Goal: Use online tool/utility: Utilize a website feature to perform a specific function

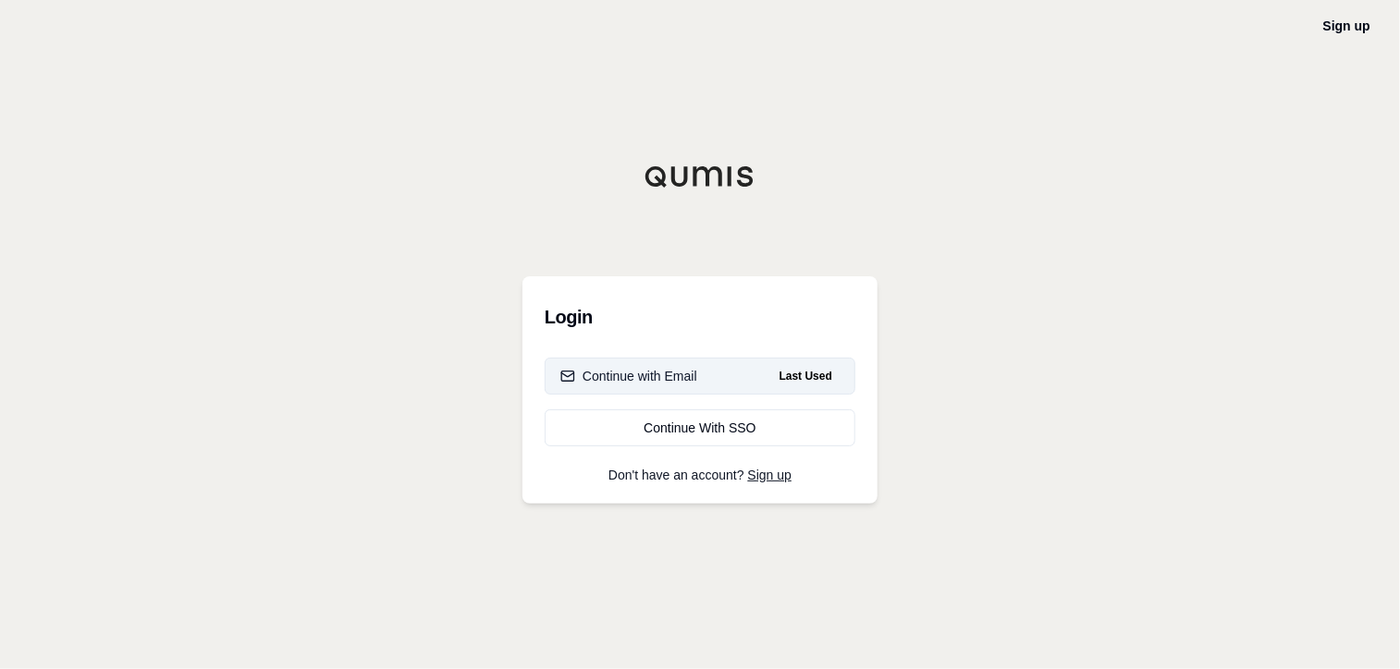
click at [683, 381] on div "Continue with Email" at bounding box center [628, 376] width 137 height 18
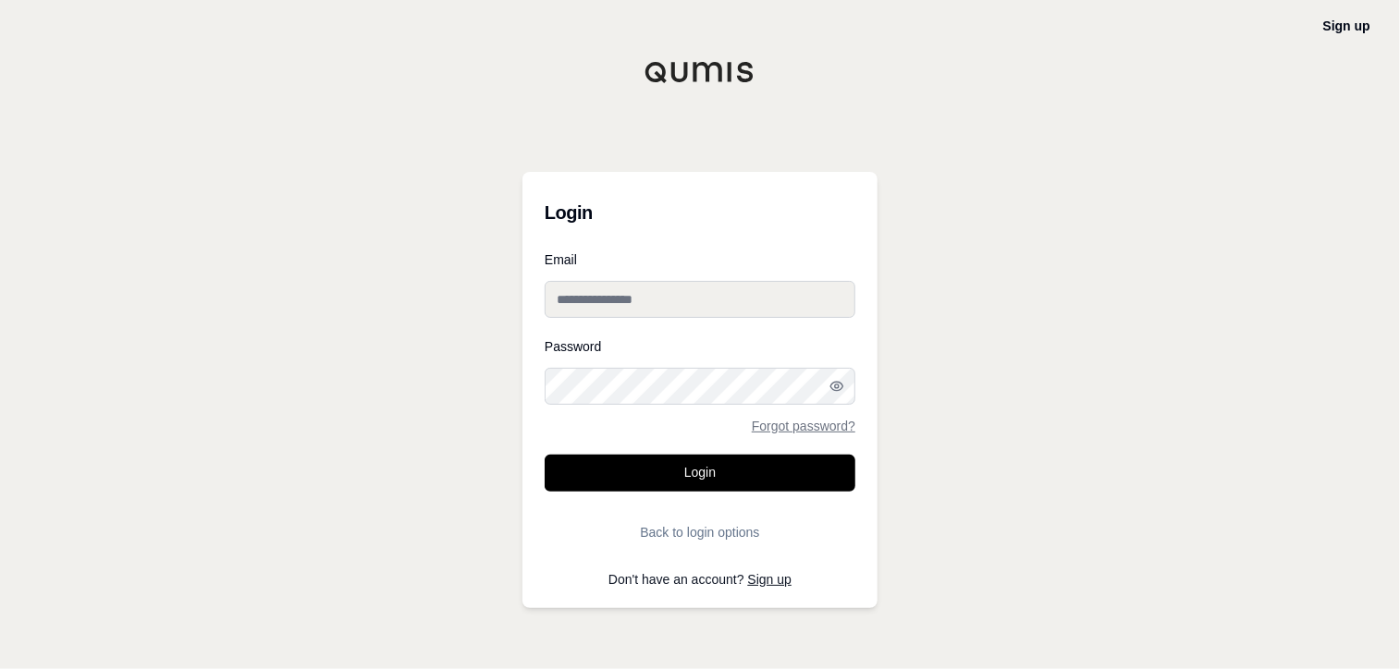
type input "**********"
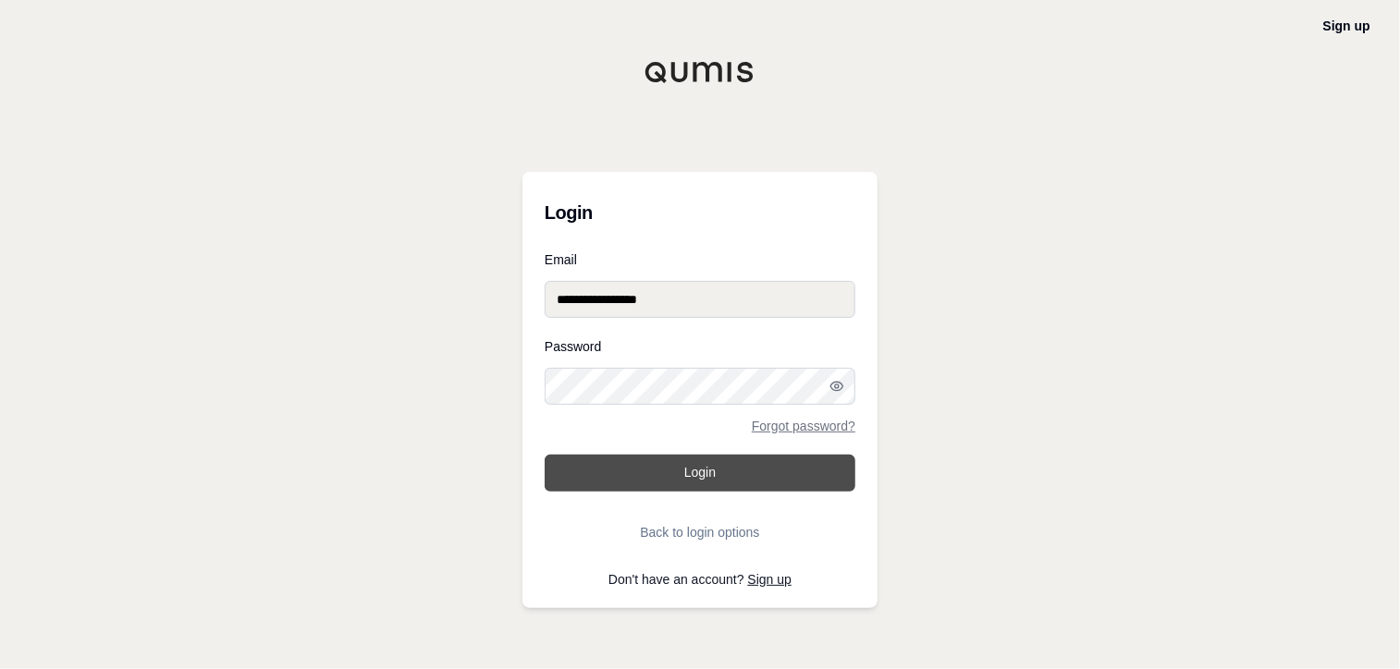
click at [634, 468] on button "Login" at bounding box center [699, 473] width 311 height 37
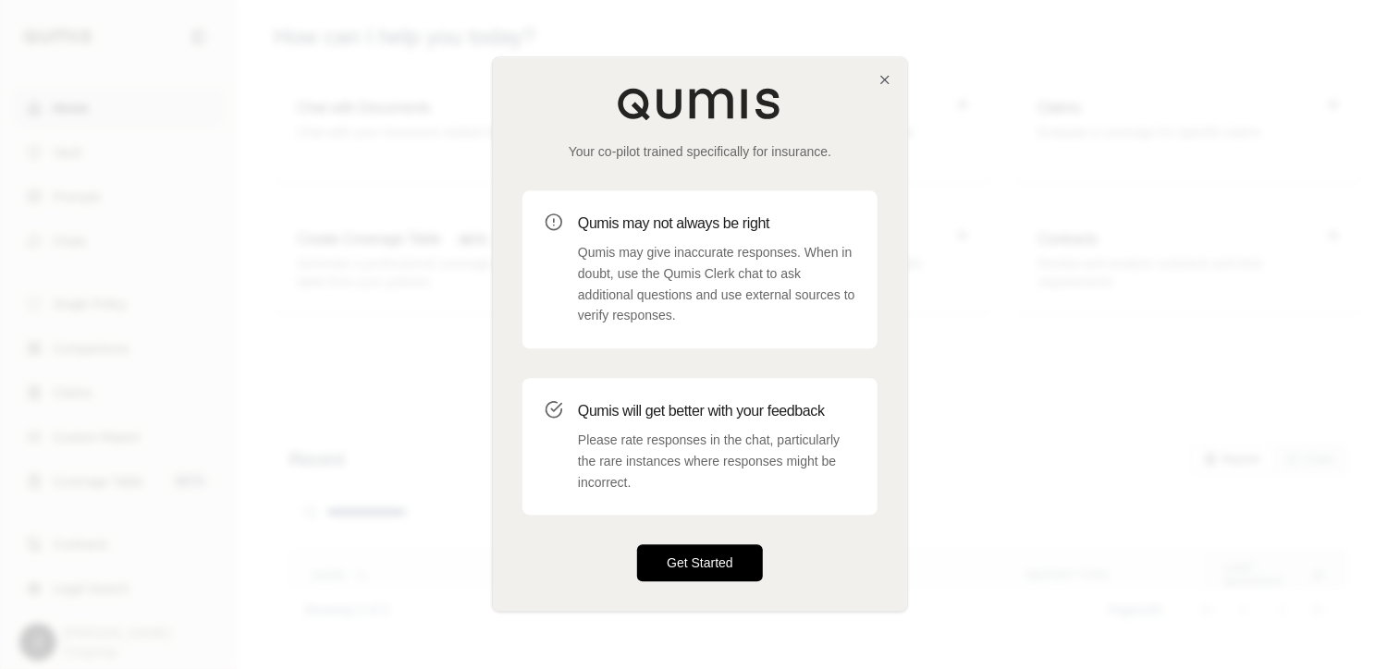
click at [691, 555] on button "Get Started" at bounding box center [700, 563] width 126 height 37
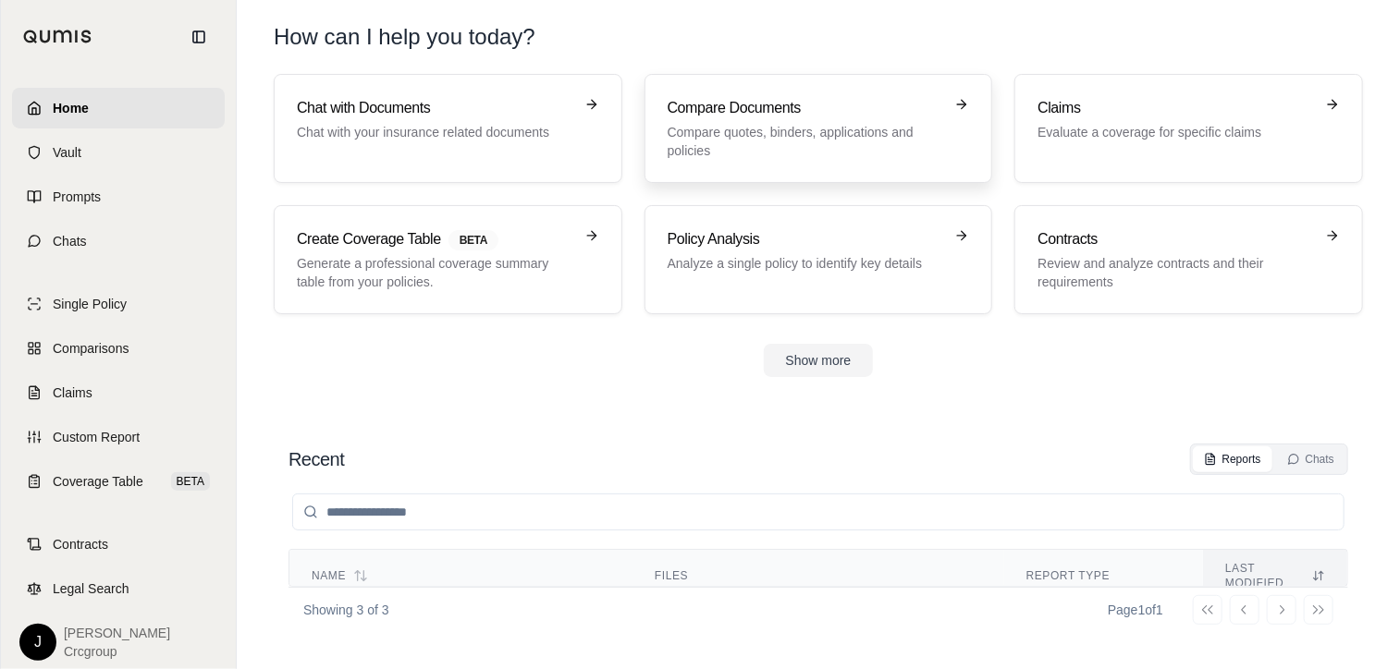
click at [805, 114] on h3 "Compare Documents" at bounding box center [805, 108] width 276 height 22
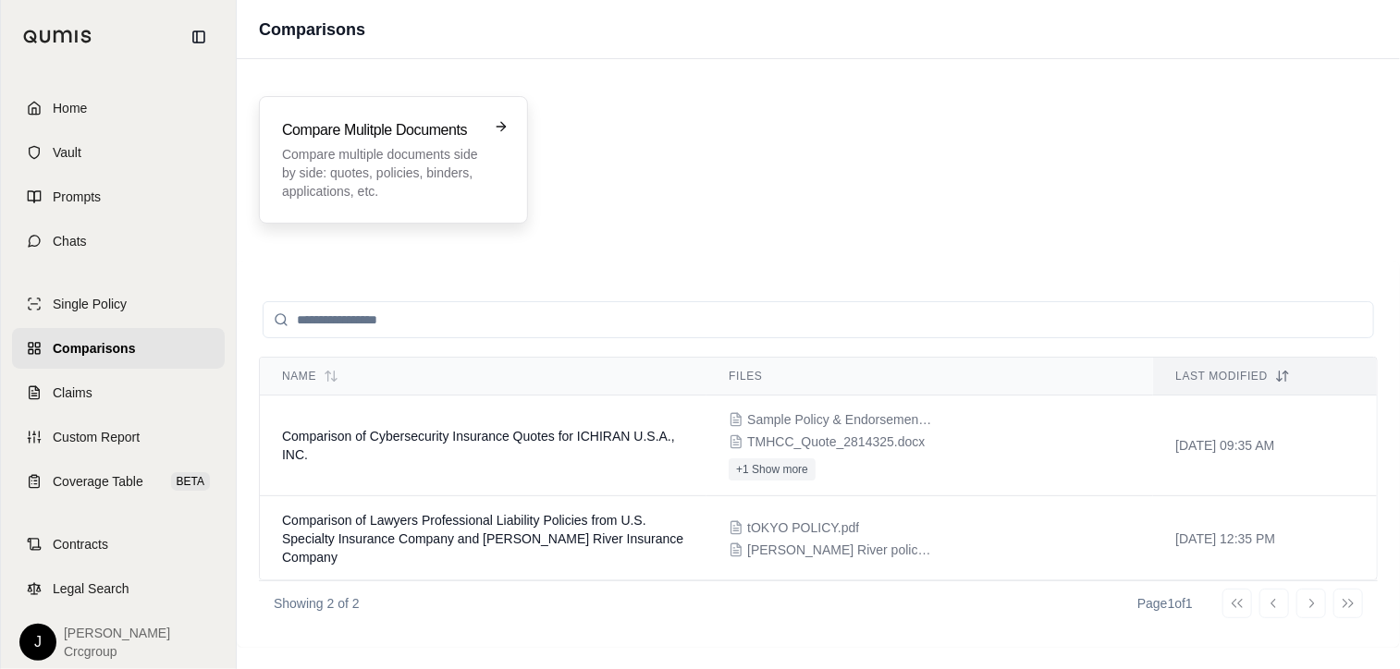
click at [440, 151] on p "Compare multiple documents side by side: quotes, policies, binders, application…" at bounding box center [380, 172] width 197 height 55
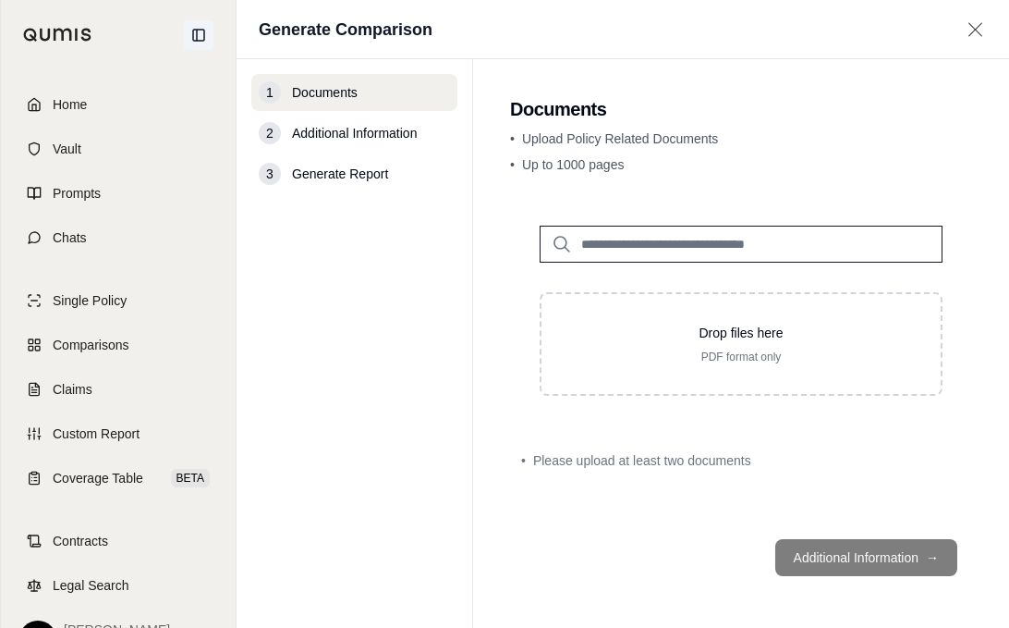
click at [200, 33] on icon at bounding box center [198, 35] width 15 height 15
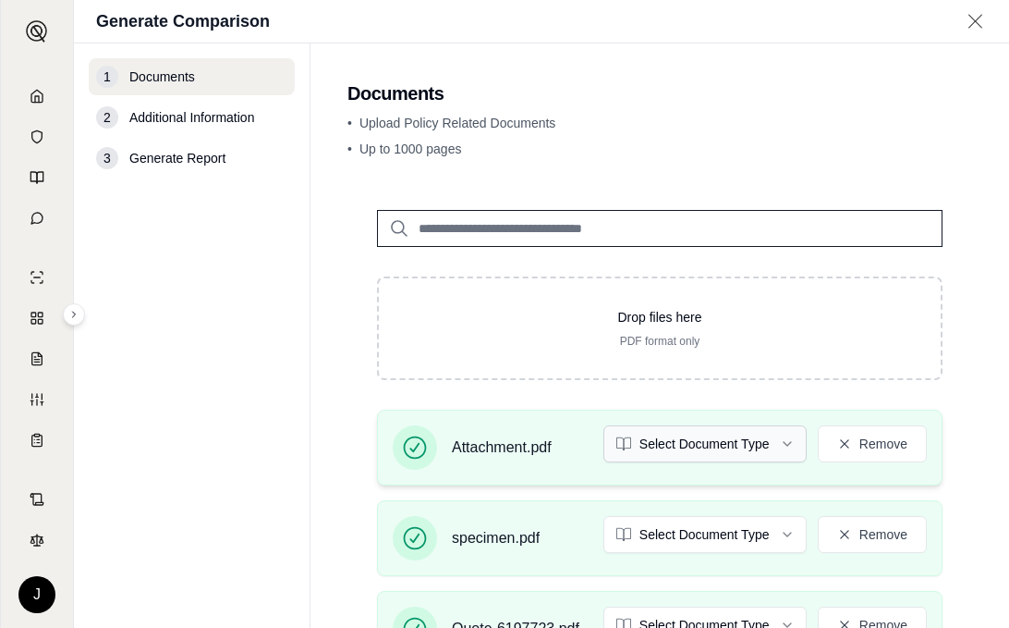
click at [769, 437] on html "J Generate Comparison 1 Documents 2 Additional Information 3 Generate Report Do…" at bounding box center [504, 314] width 1009 height 628
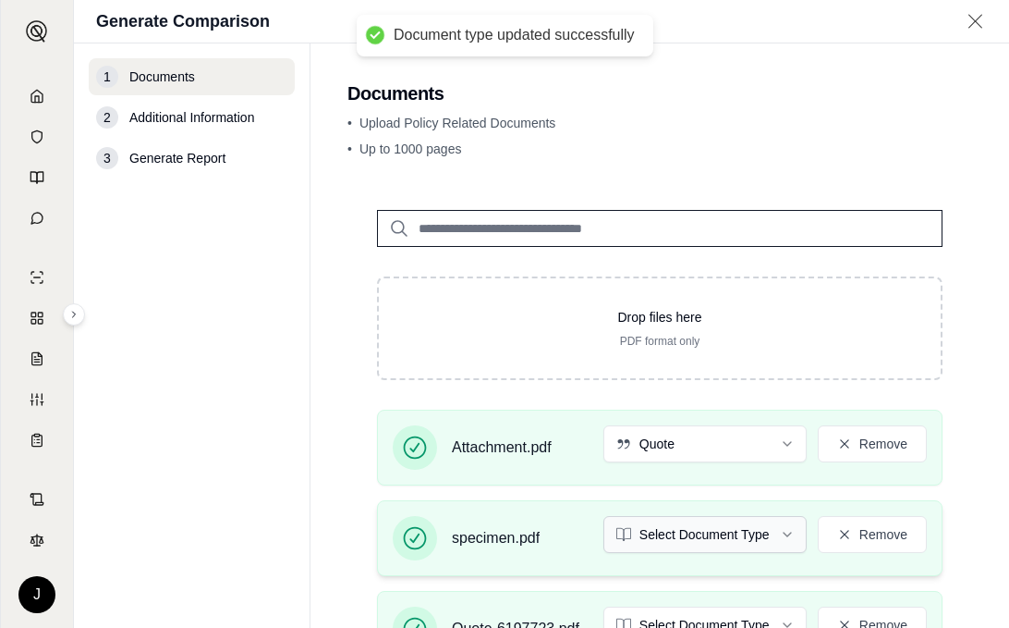
click at [769, 532] on html "Document type updated successfully J Generate Comparison 1 Documents 2 Addition…" at bounding box center [504, 314] width 1009 height 628
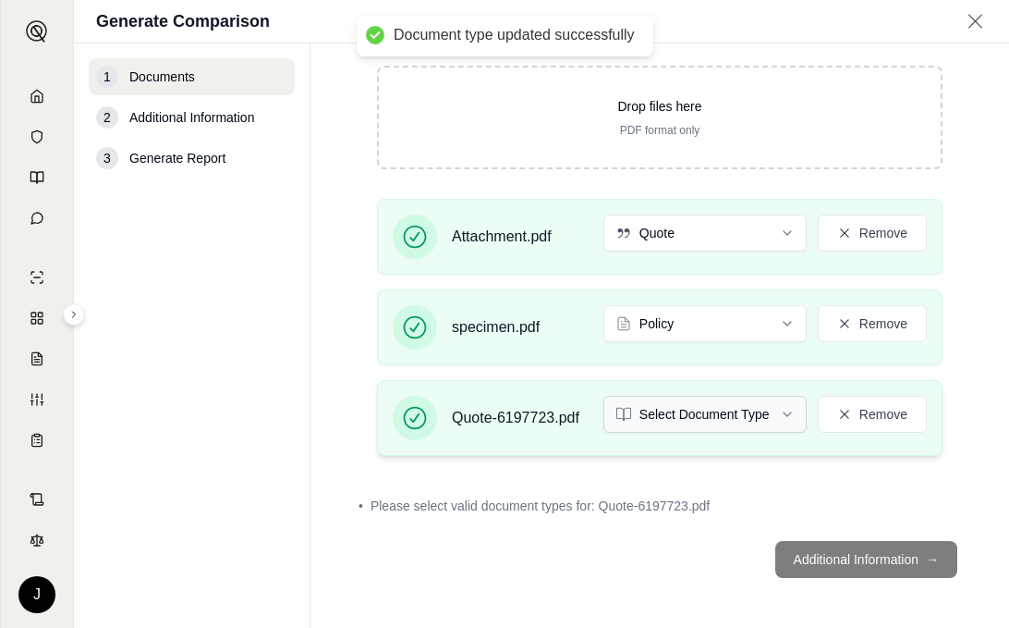
click at [777, 411] on html "Document type updated successfully J Generate Comparison 1 Documents 2 Addition…" at bounding box center [504, 314] width 1009 height 628
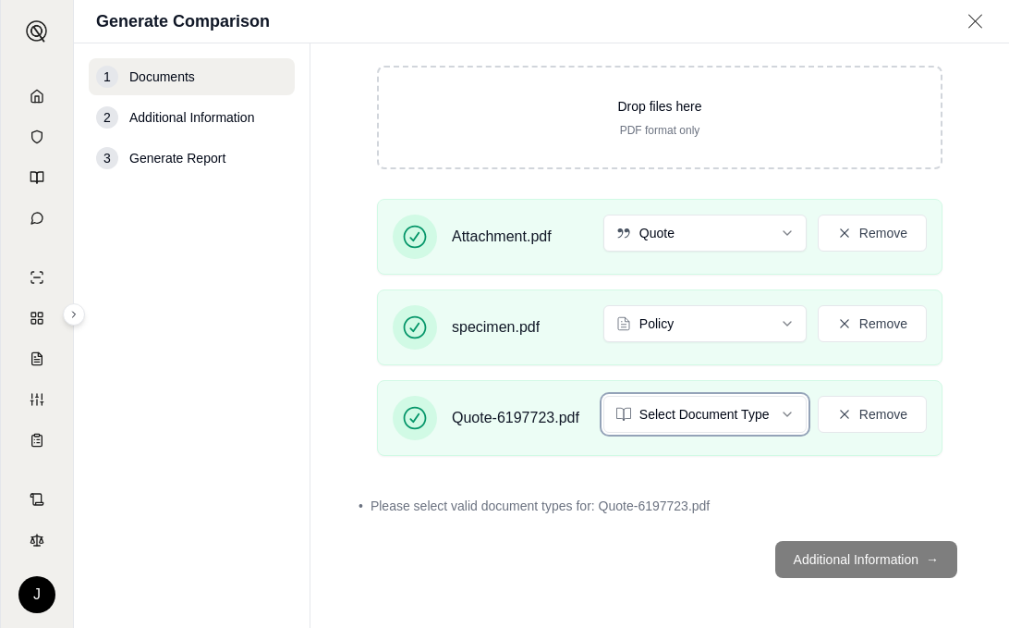
scroll to position [158, 0]
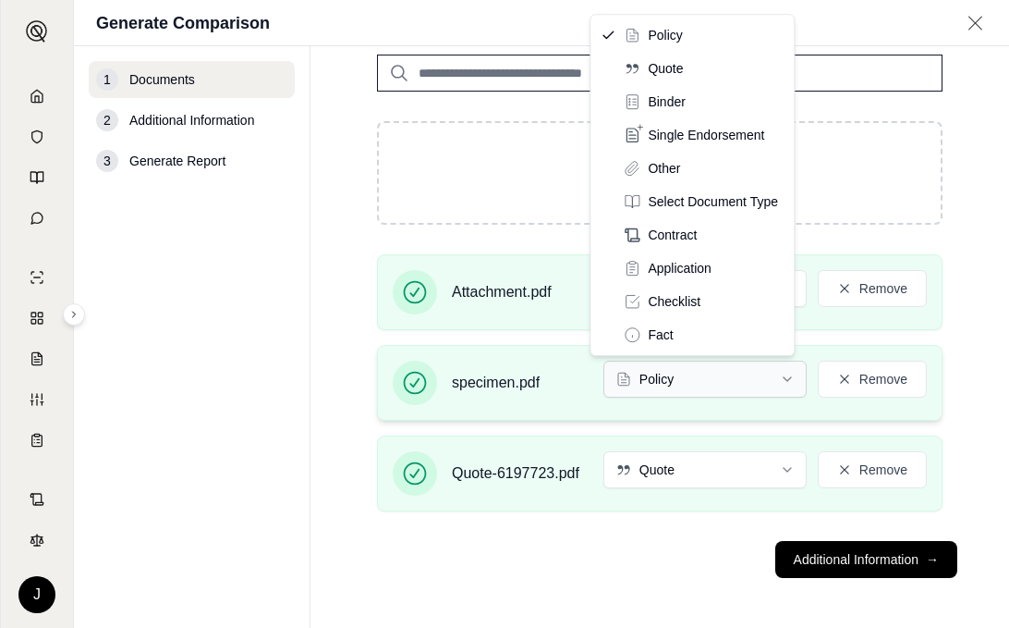
click at [772, 377] on html "J Generate Comparison 1 Documents 2 Additional Information 3 Generate Report Do…" at bounding box center [504, 314] width 1009 height 628
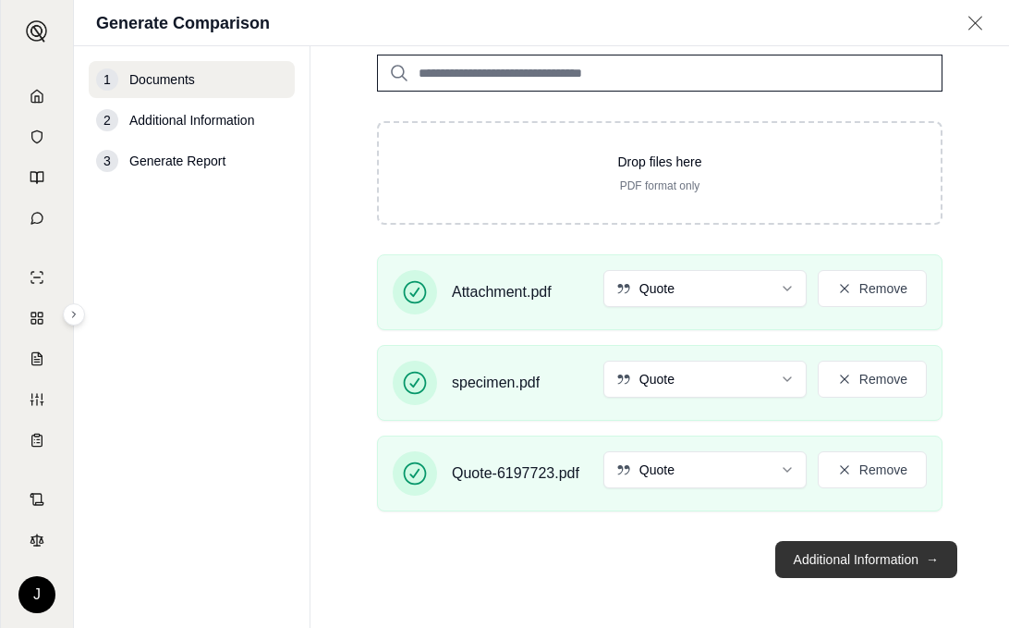
click at [867, 557] on button "Additional Information →" at bounding box center [867, 559] width 182 height 37
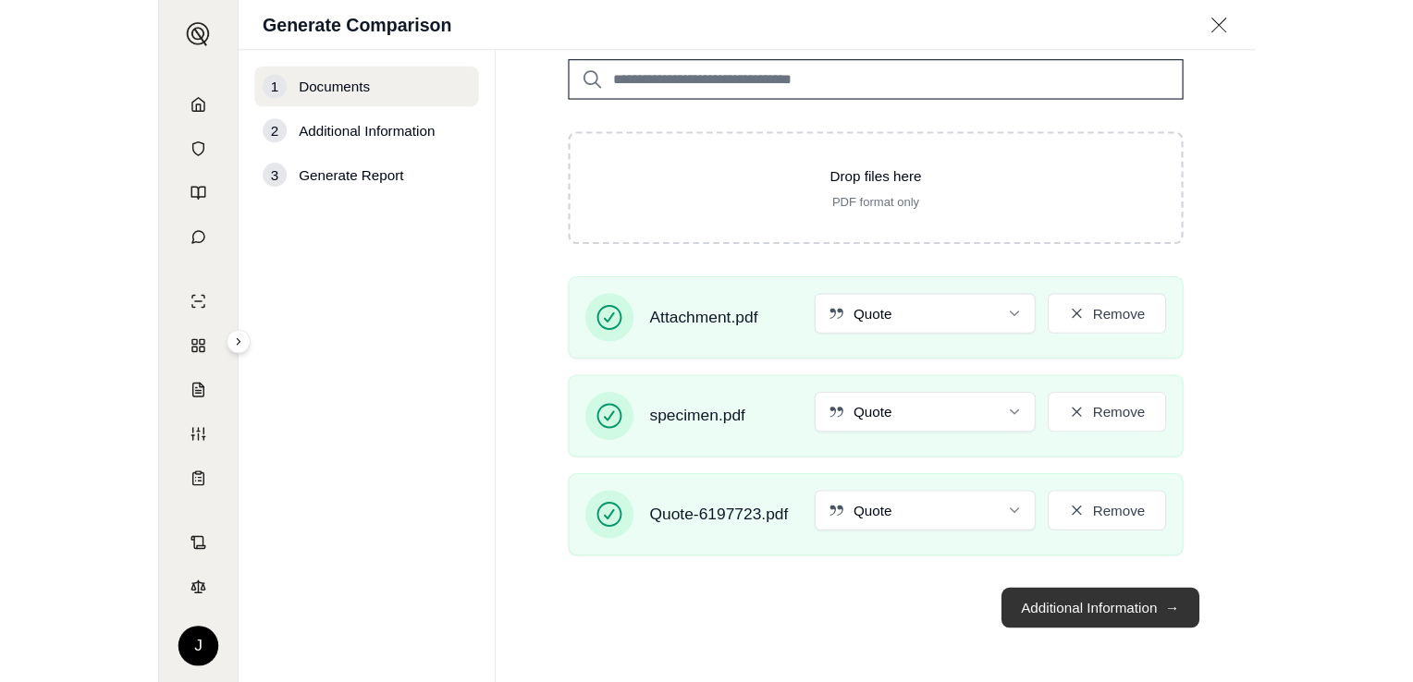
scroll to position [0, 0]
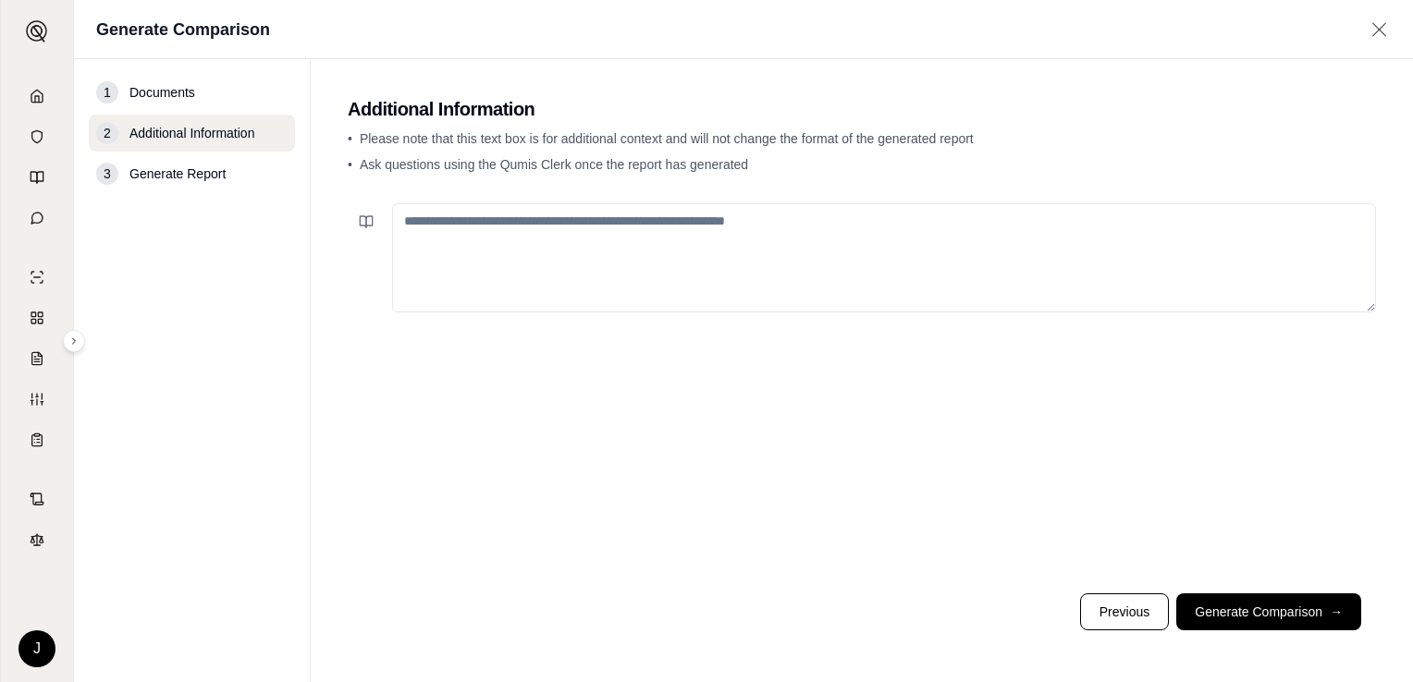
click at [412, 227] on textarea at bounding box center [884, 257] width 984 height 109
type textarea "*"
click at [1237, 611] on button "Generate Comparison →" at bounding box center [1268, 611] width 185 height 37
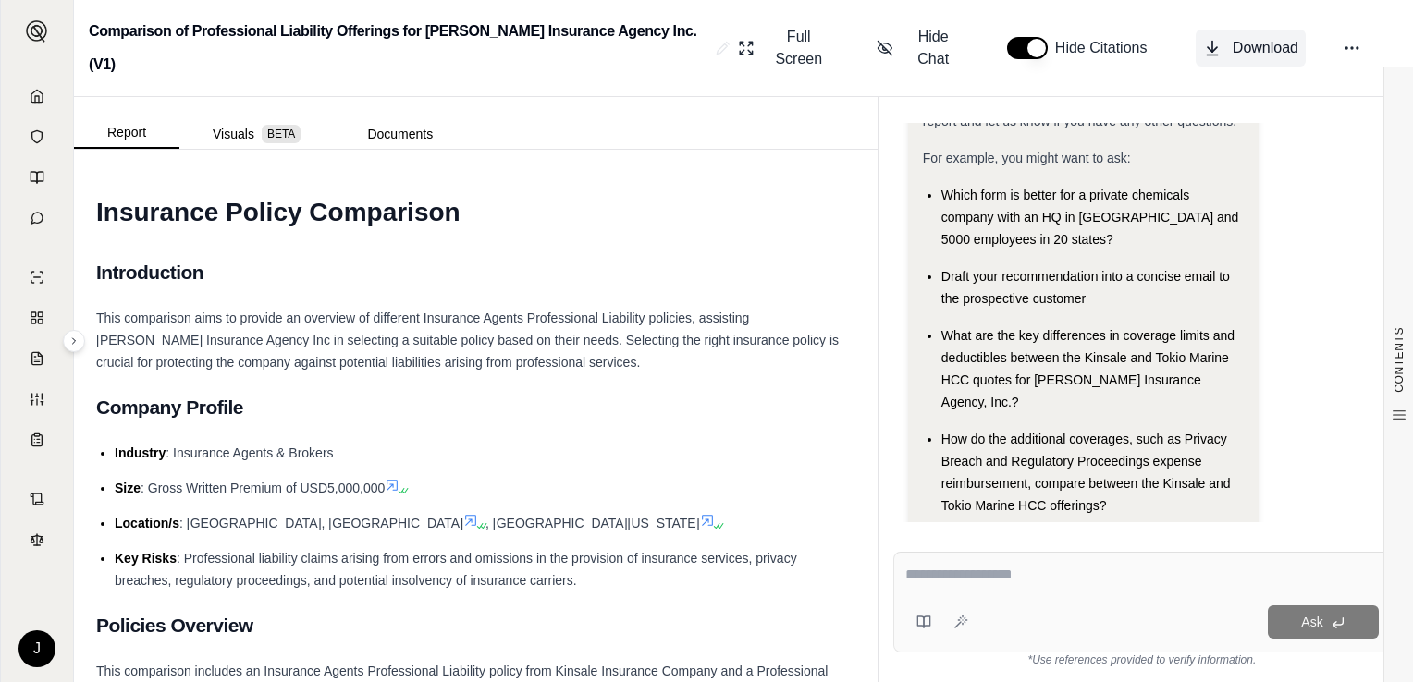
click at [1234, 37] on span "Download" at bounding box center [1265, 48] width 66 height 22
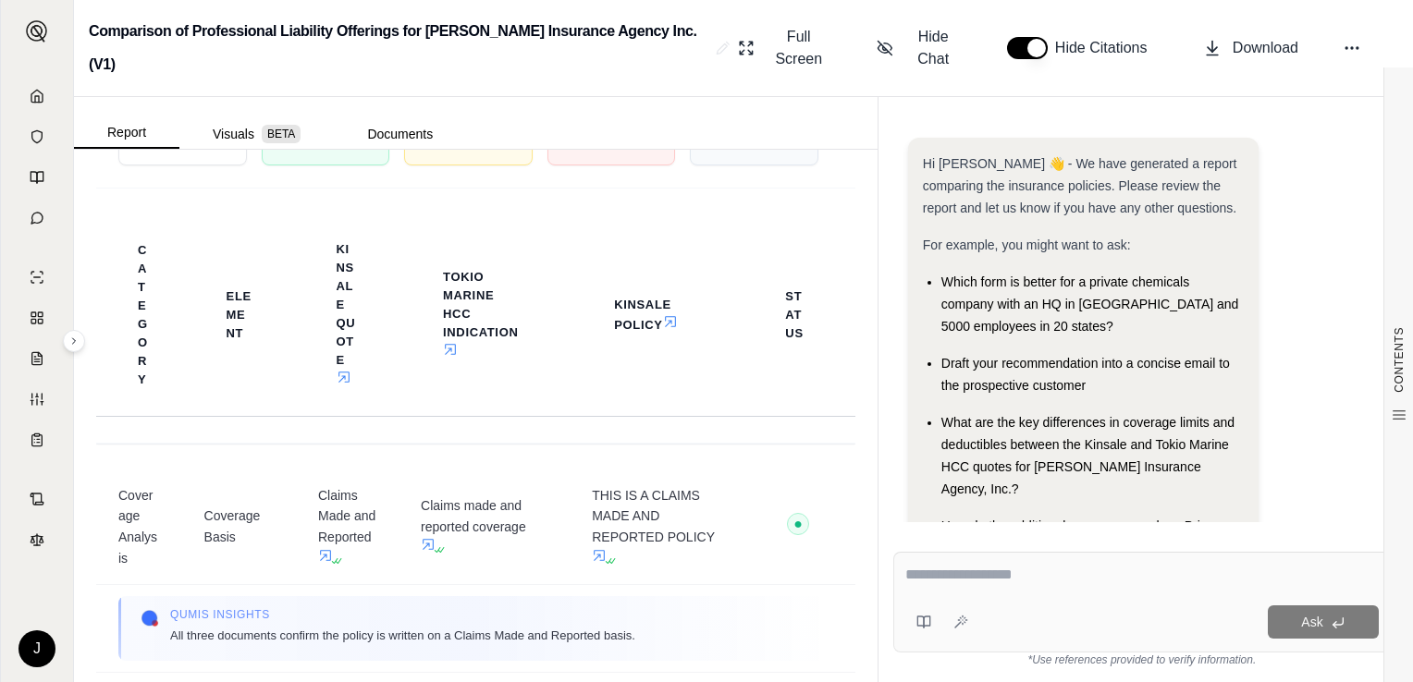
scroll to position [3851, 0]
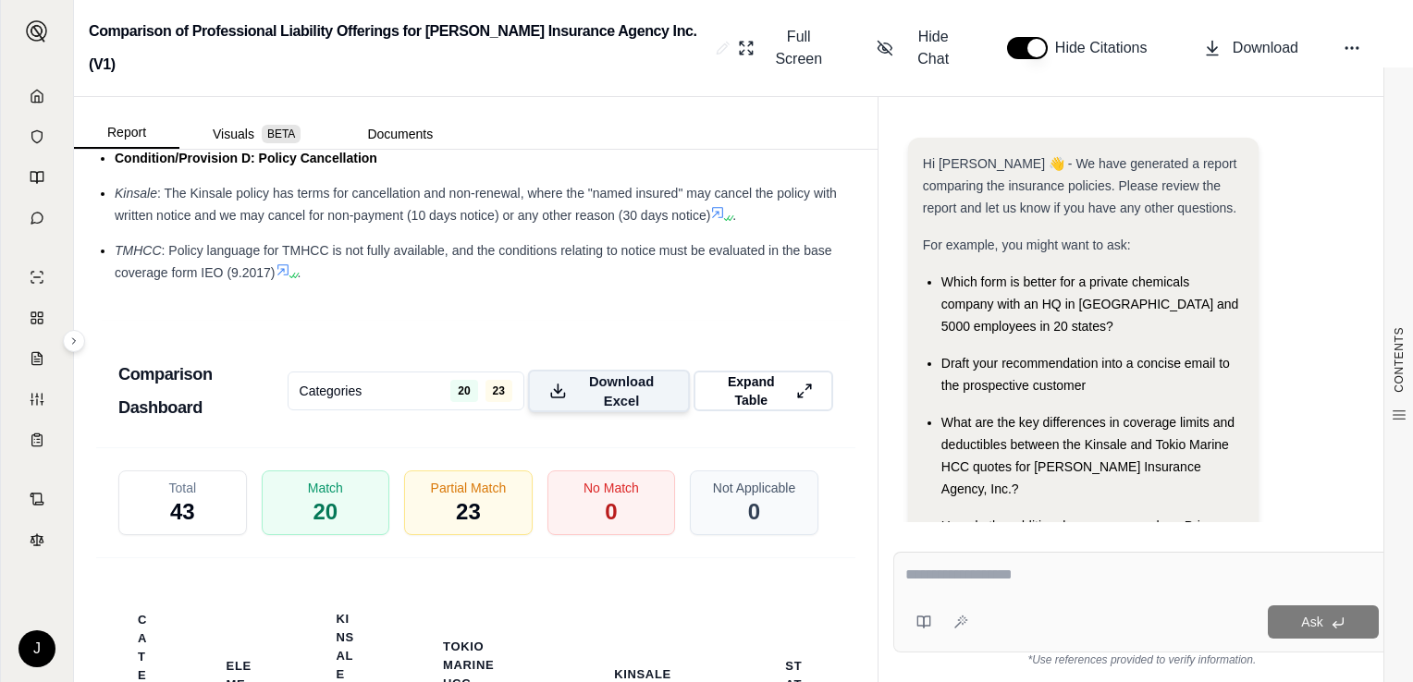
click at [603, 372] on span "Download Excel" at bounding box center [621, 391] width 94 height 39
